Goal: Understand process/instructions

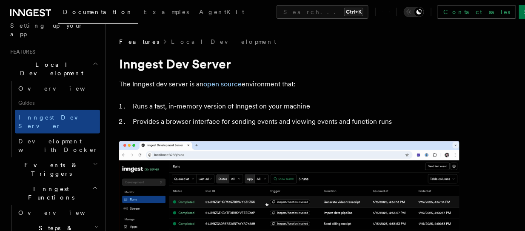
scroll to position [170, 0]
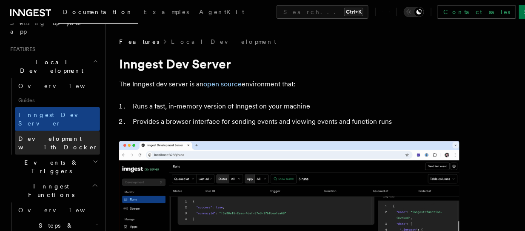
click at [72, 135] on span "Development with Docker" at bounding box center [58, 142] width 80 height 15
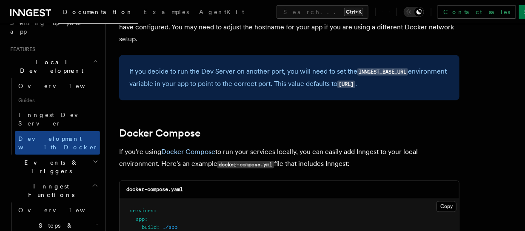
scroll to position [467, 0]
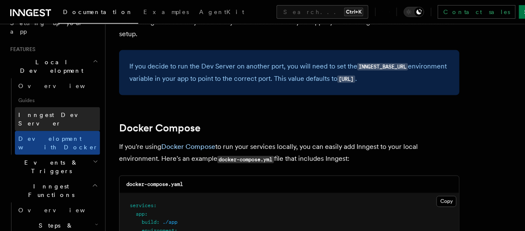
click at [61, 111] on span "Inngest Dev Server" at bounding box center [54, 118] width 73 height 15
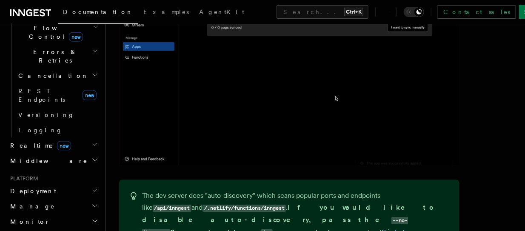
scroll to position [425, 0]
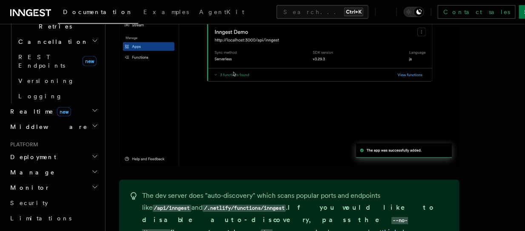
click at [91, 153] on icon "button" at bounding box center [94, 156] width 7 height 7
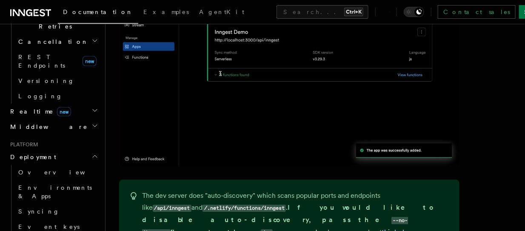
click at [91, 153] on icon "button" at bounding box center [94, 156] width 7 height 7
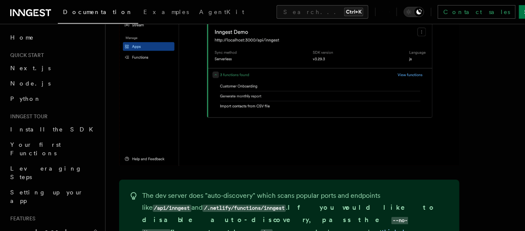
scroll to position [0, 0]
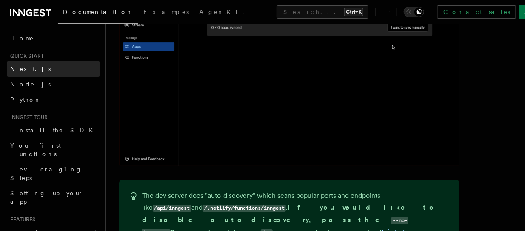
click at [46, 69] on link "Next.js" at bounding box center [53, 68] width 93 height 15
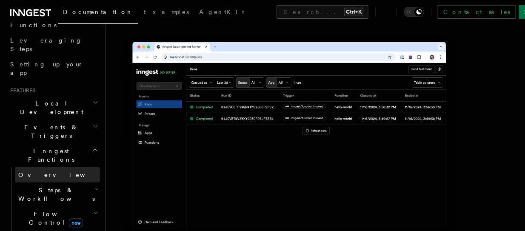
scroll to position [127, 0]
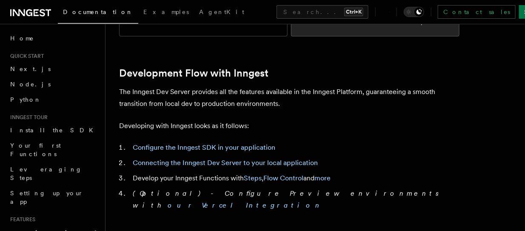
scroll to position [297, 0]
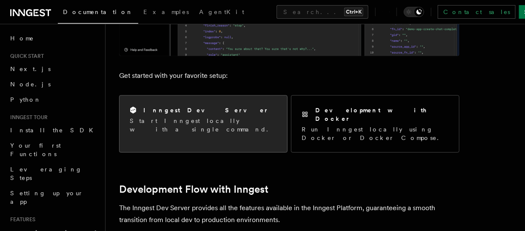
click at [219, 126] on div "Inngest Dev Server Start Inngest locally with a single command." at bounding box center [204, 120] width 168 height 48
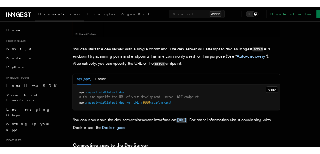
scroll to position [340, 0]
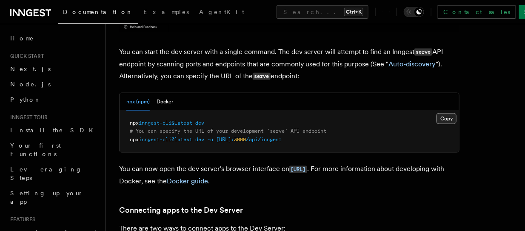
click at [445, 120] on button "Copy Copied" at bounding box center [446, 118] width 20 height 11
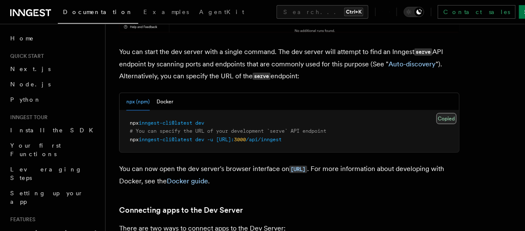
click at [445, 120] on button "Copy Copied" at bounding box center [446, 118] width 20 height 11
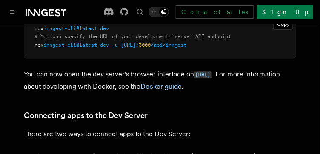
scroll to position [425, 0]
